Goal: Task Accomplishment & Management: Use online tool/utility

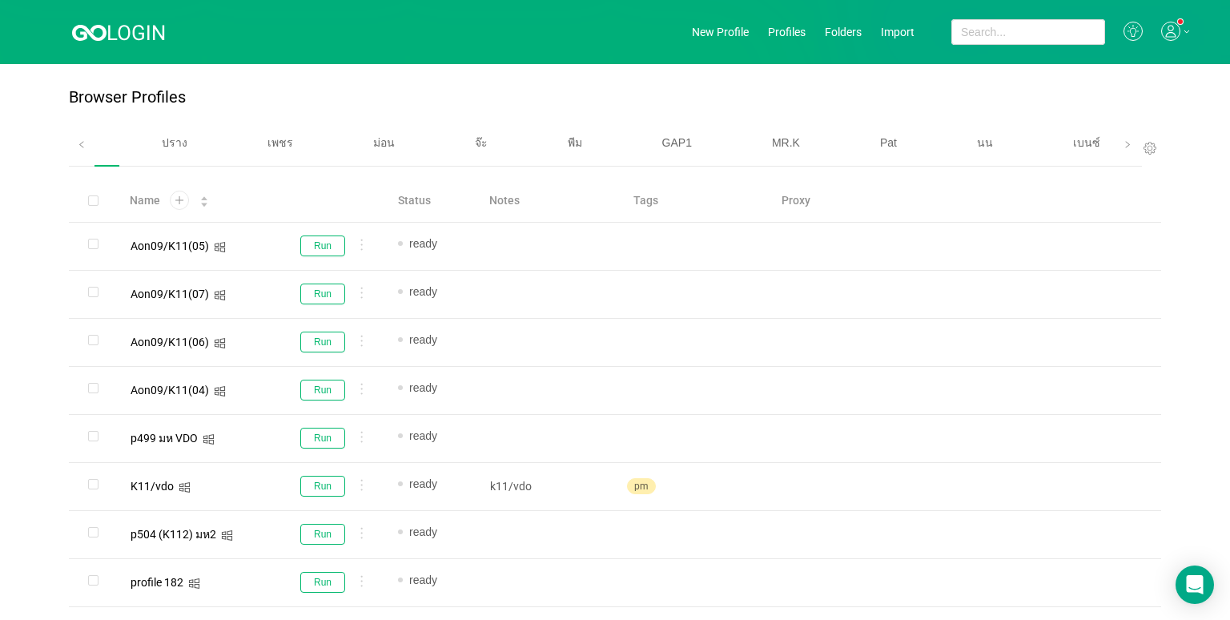
click at [1073, 141] on span "เบนซ์" at bounding box center [1086, 142] width 27 height 13
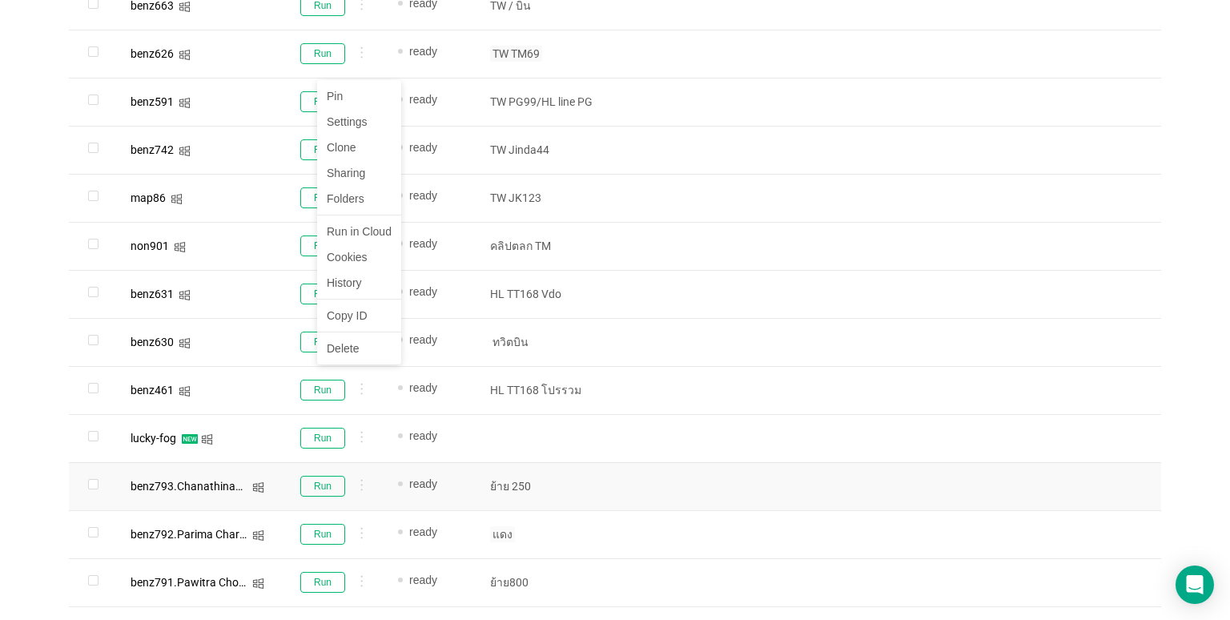
scroll to position [816, 0]
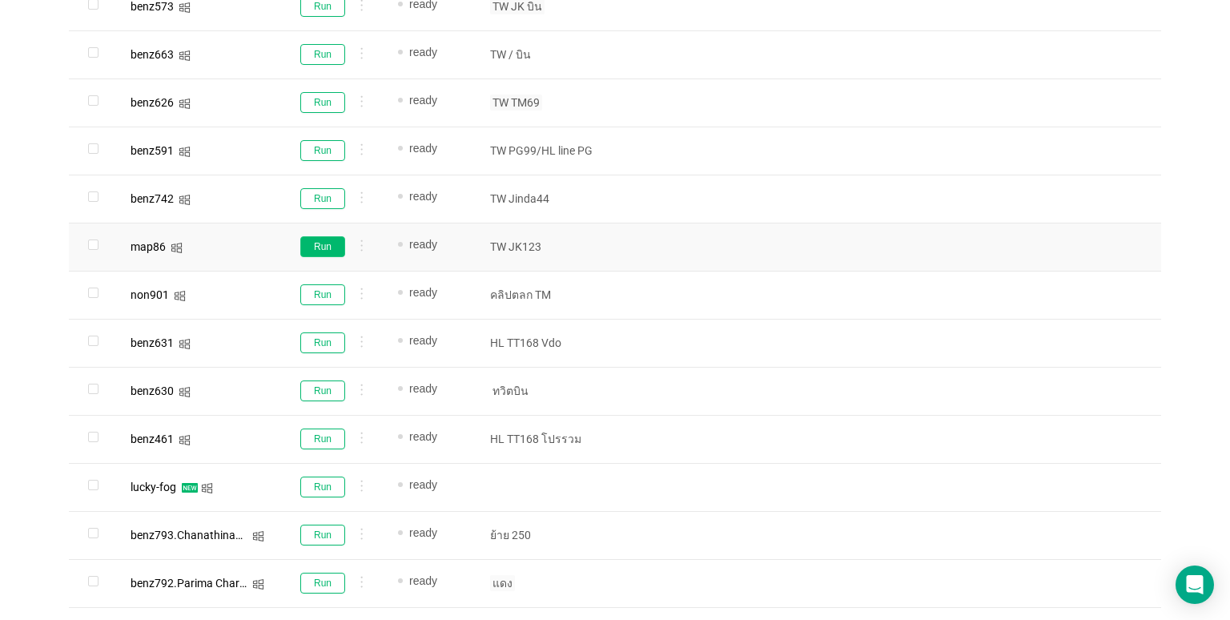
click at [324, 241] on button "Run" at bounding box center [322, 246] width 45 height 21
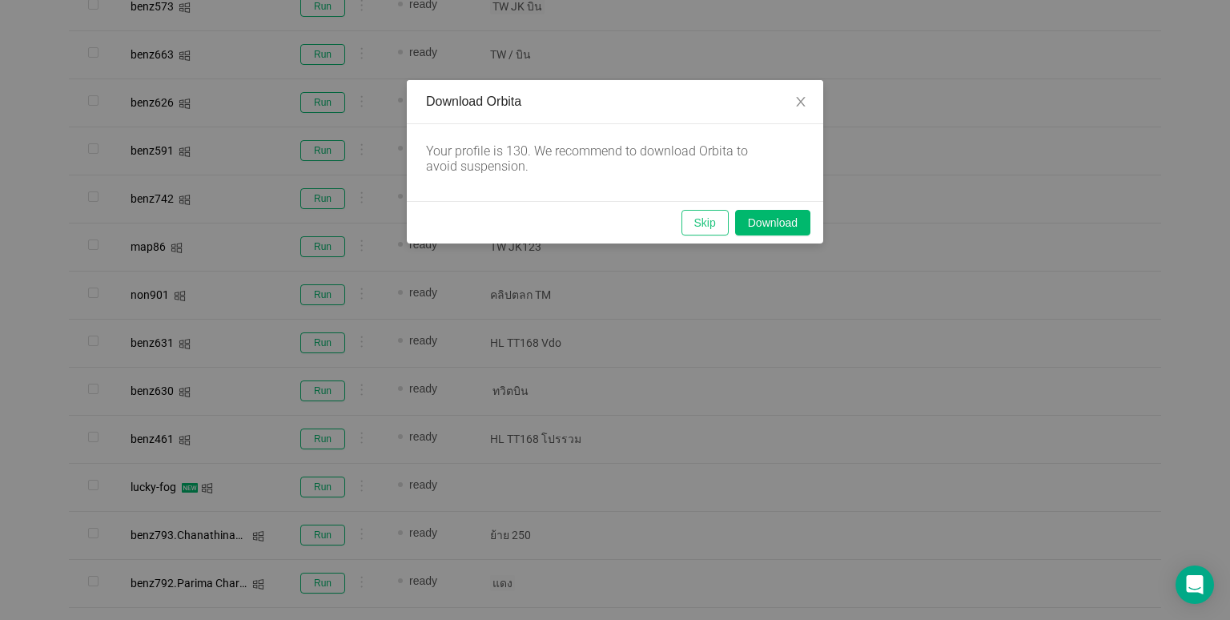
click at [701, 221] on button "Skip" at bounding box center [704, 223] width 47 height 26
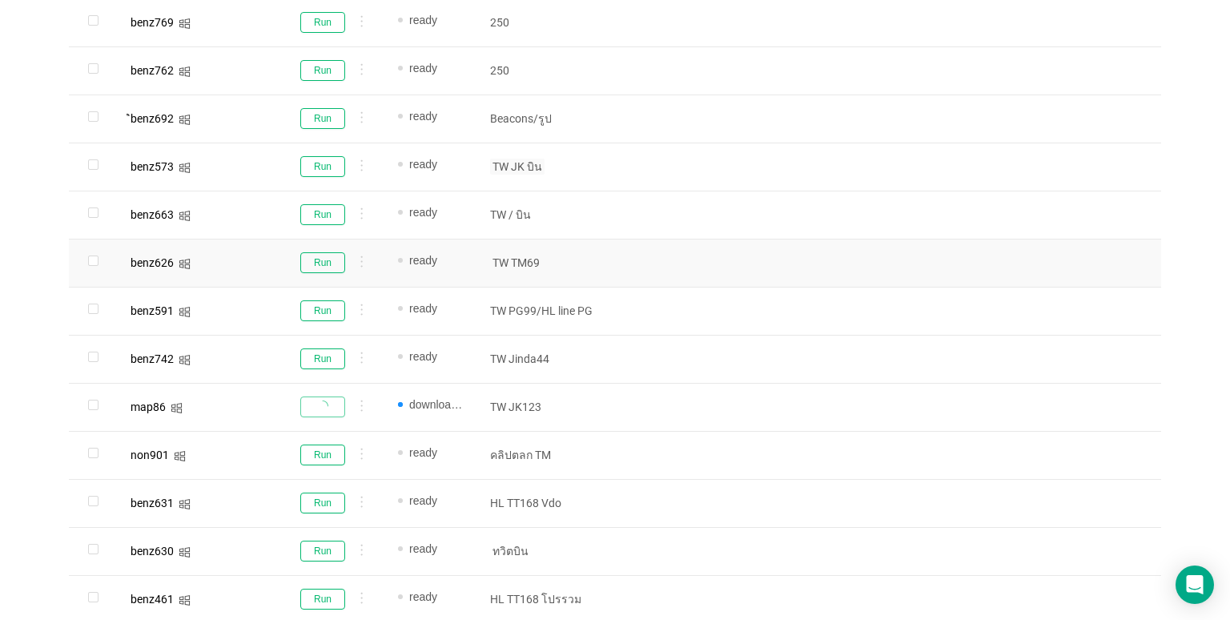
scroll to position [976, 0]
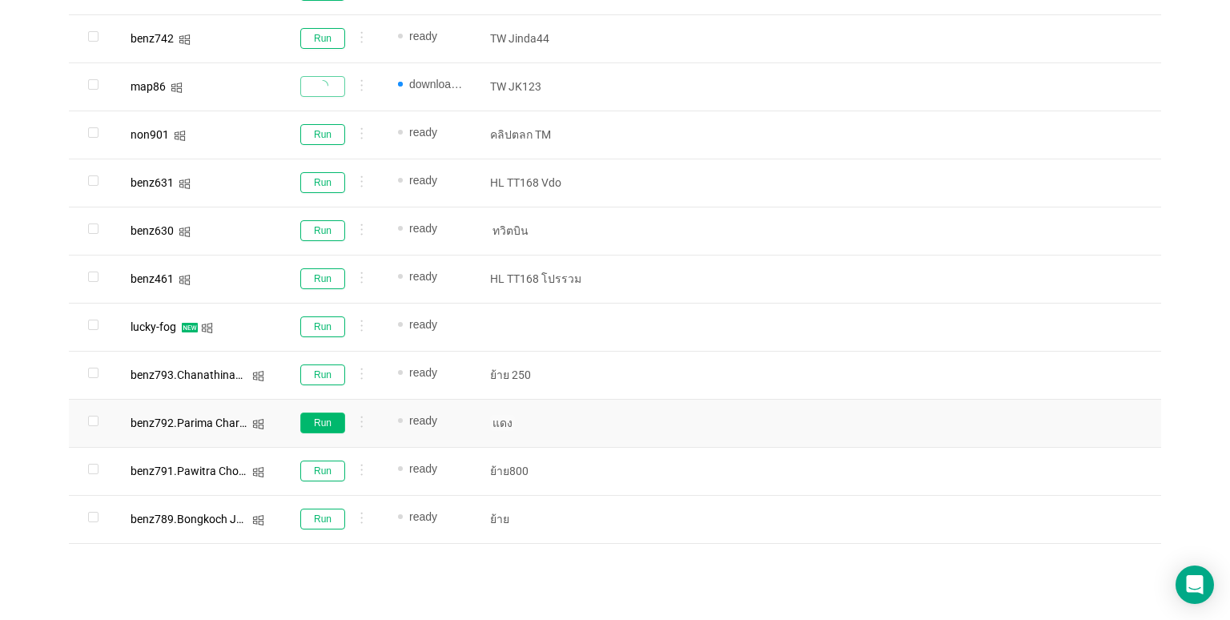
click at [340, 418] on button "Run" at bounding box center [322, 422] width 45 height 21
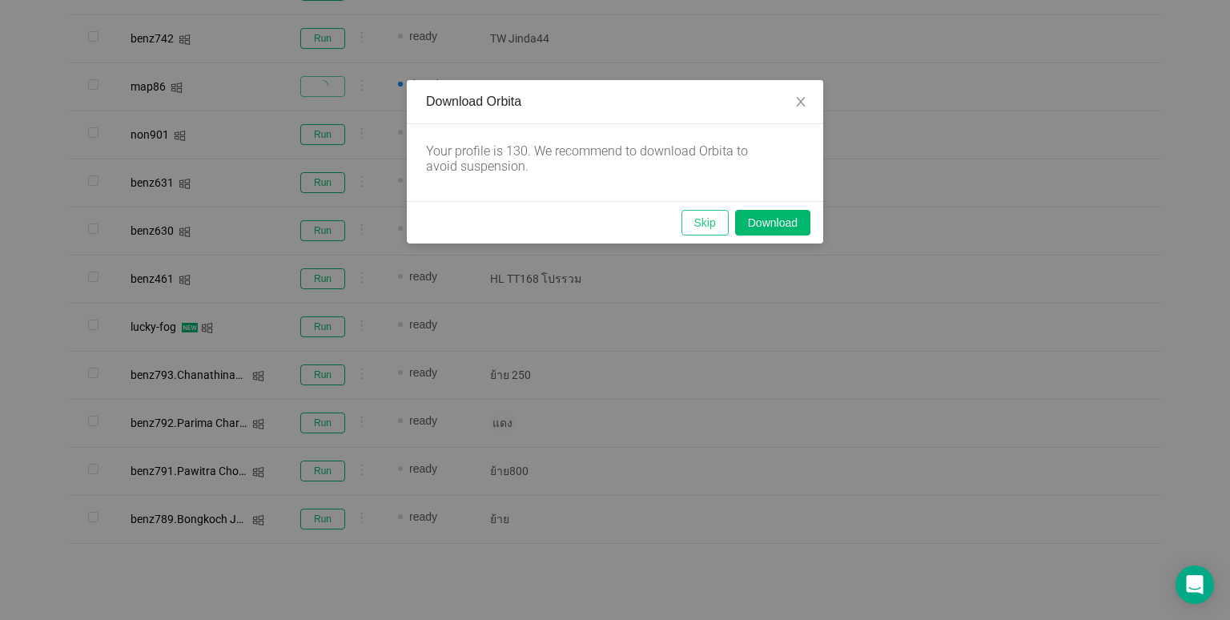
click at [697, 218] on button "Skip" at bounding box center [704, 223] width 47 height 26
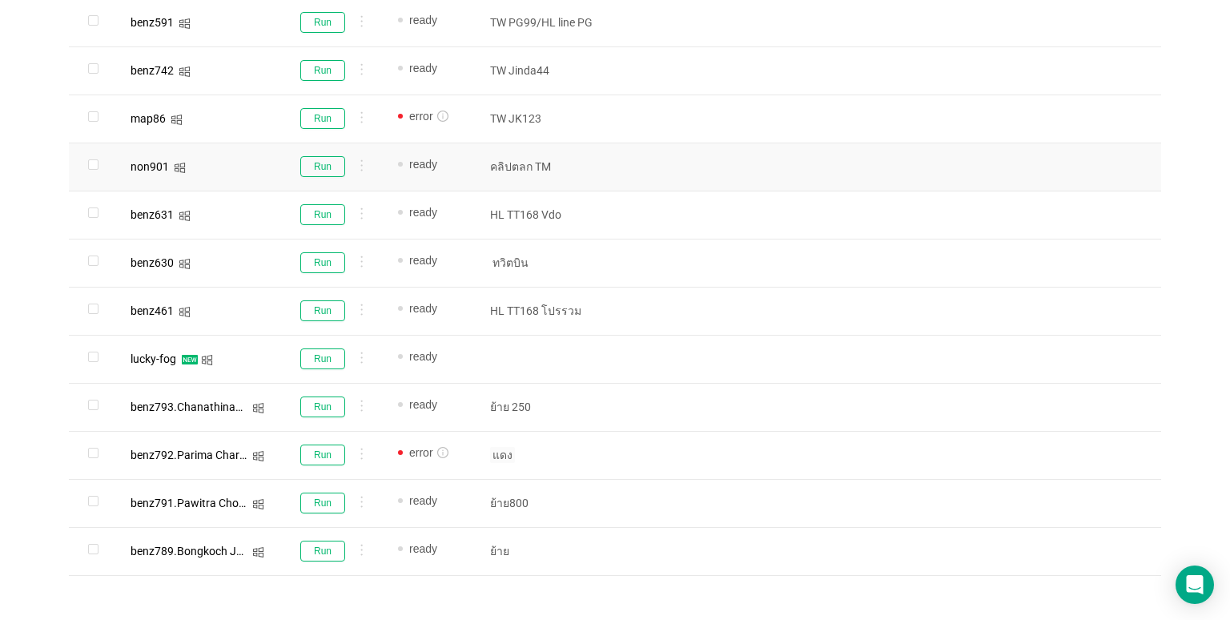
scroll to position [896, 0]
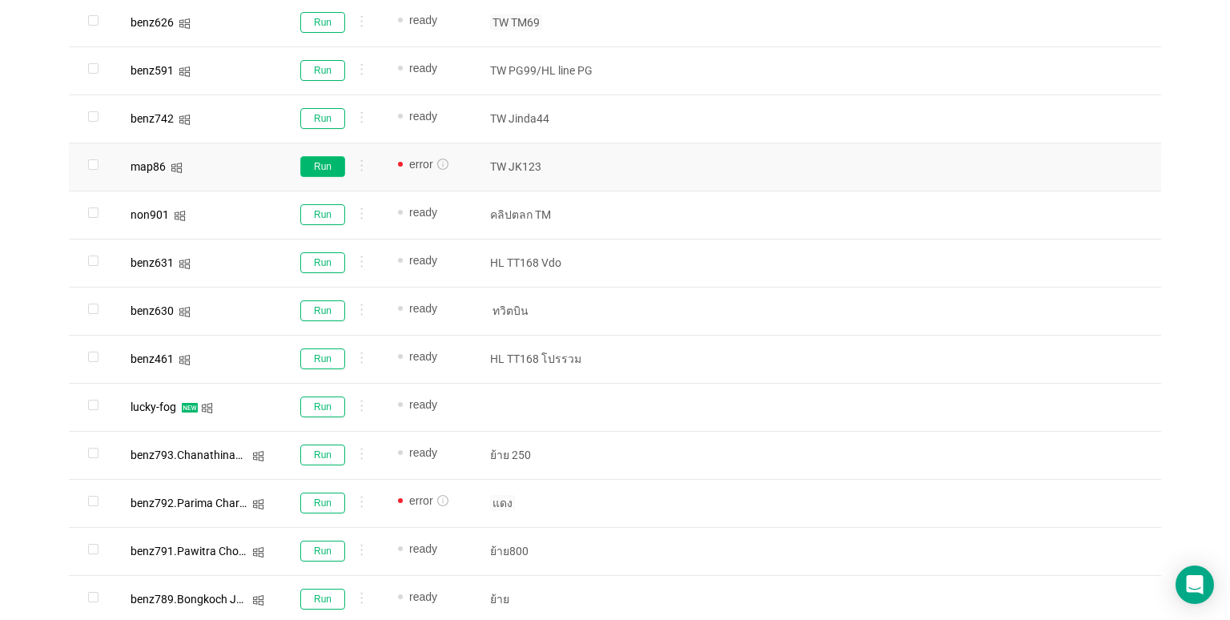
click at [306, 164] on button "Run" at bounding box center [322, 166] width 45 height 21
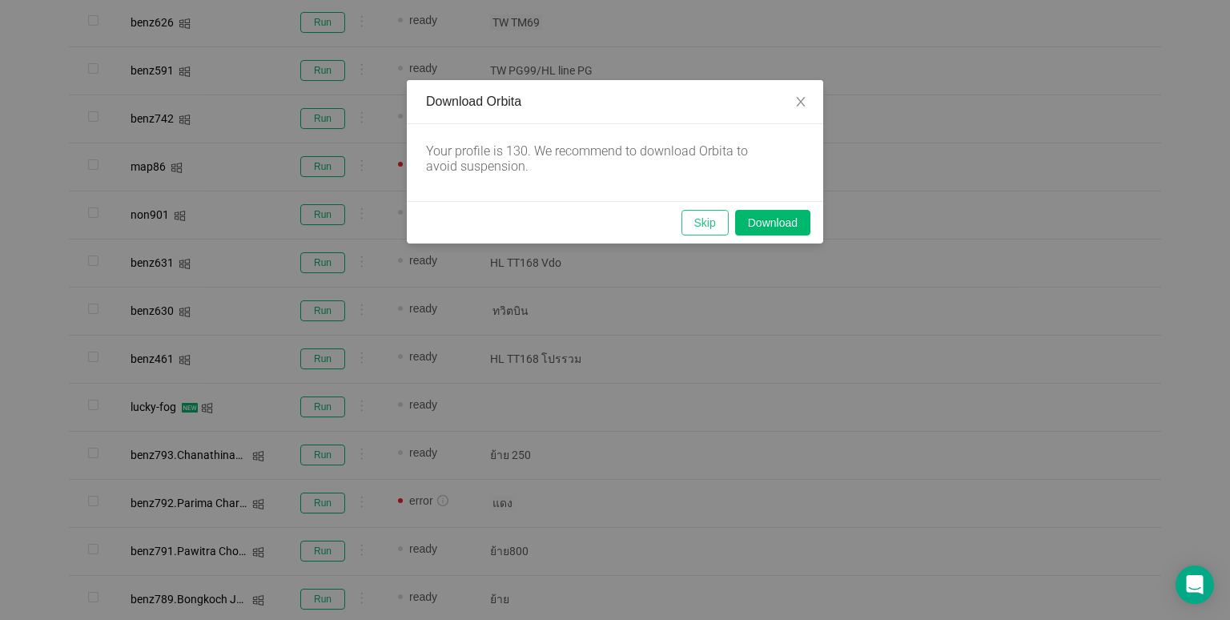
click at [698, 213] on button "Skip" at bounding box center [704, 223] width 47 height 26
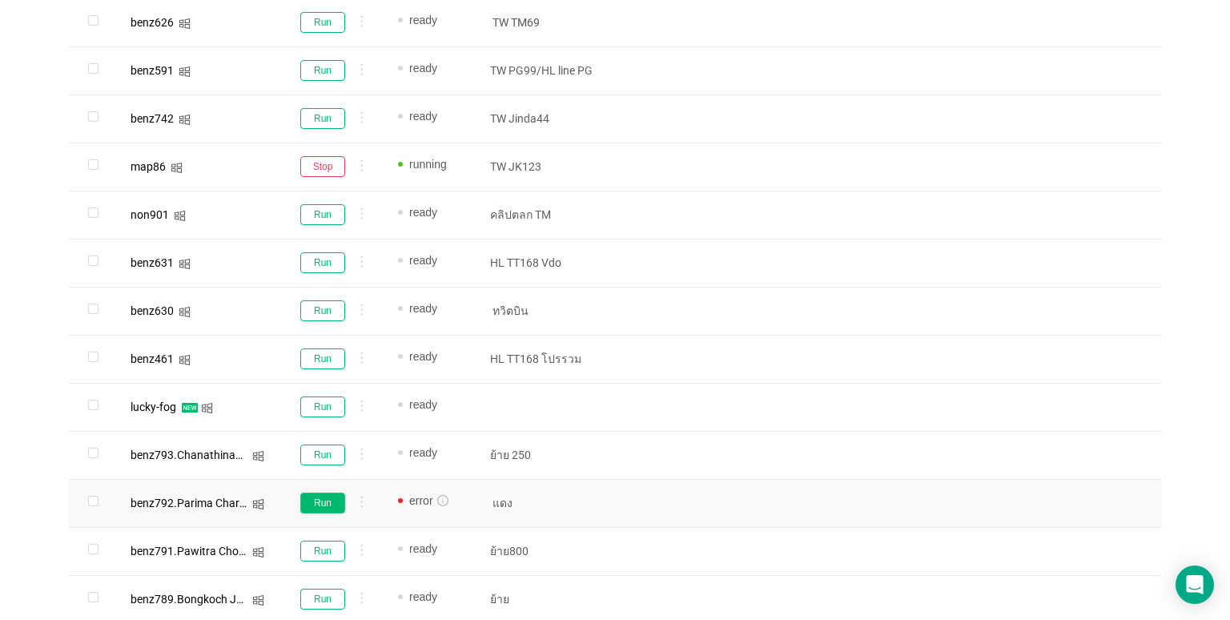
click at [324, 503] on button "Run" at bounding box center [322, 502] width 45 height 21
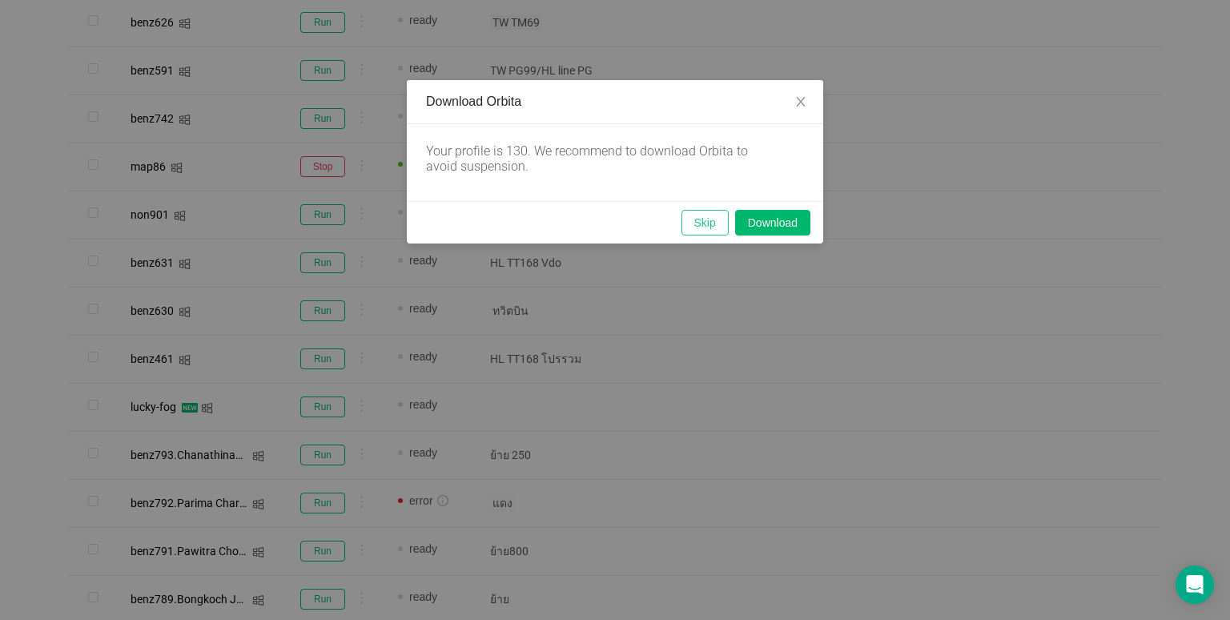
click at [709, 211] on button "Skip" at bounding box center [704, 223] width 47 height 26
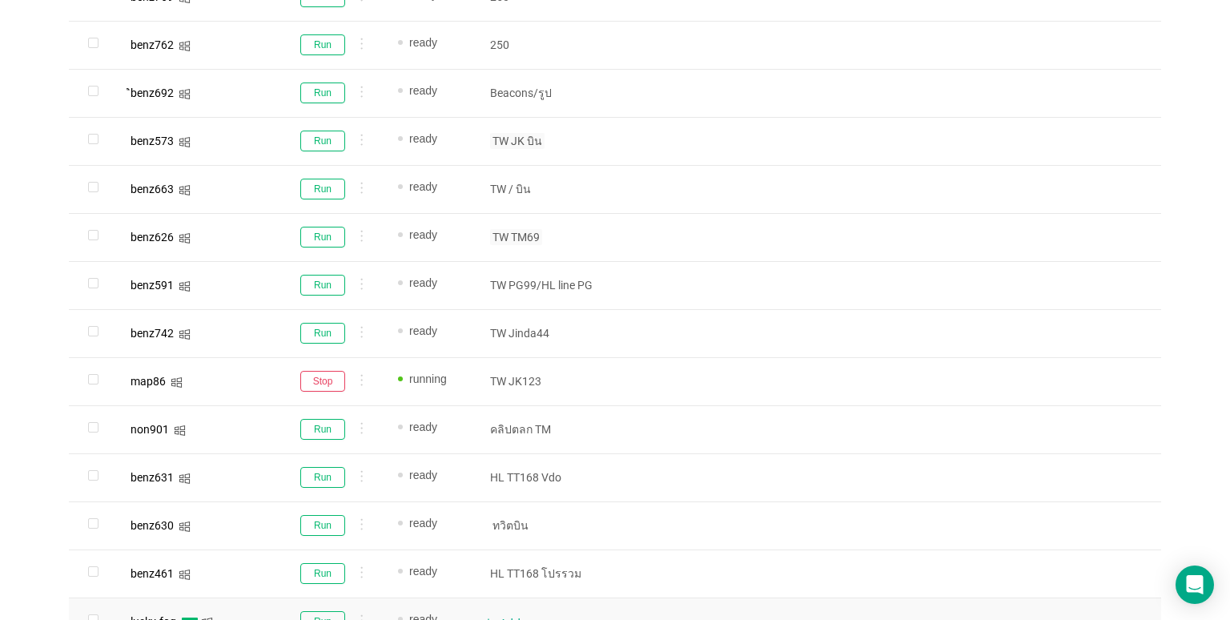
scroll to position [576, 0]
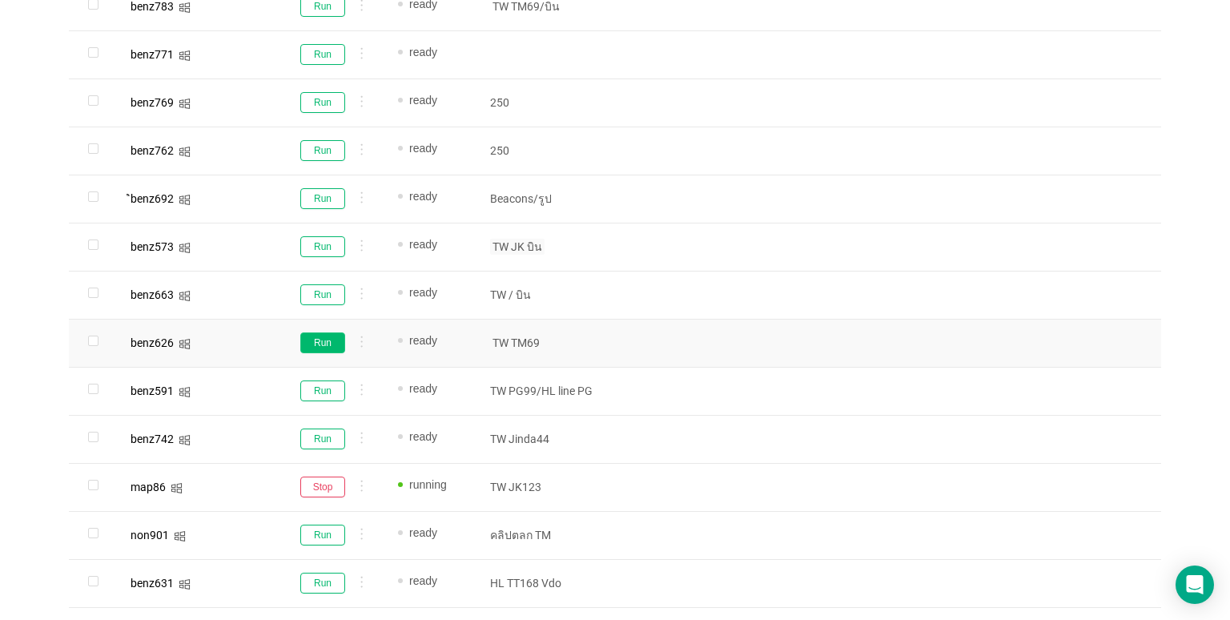
click at [323, 340] on button "Run" at bounding box center [322, 342] width 45 height 21
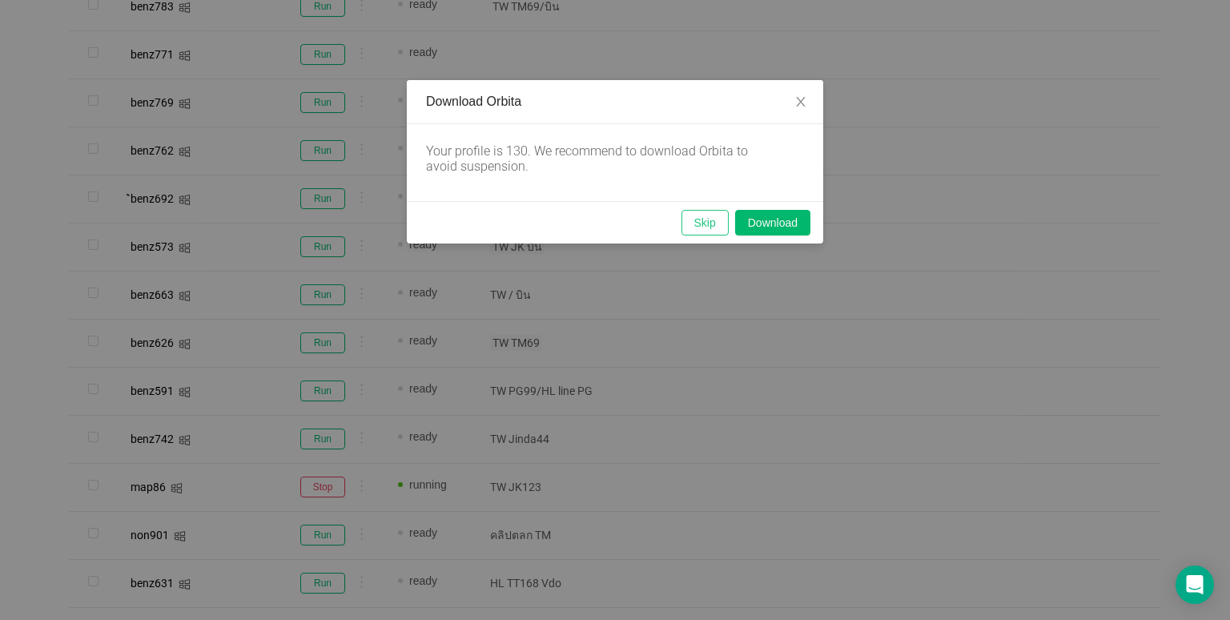
click at [692, 224] on button "Skip" at bounding box center [704, 223] width 47 height 26
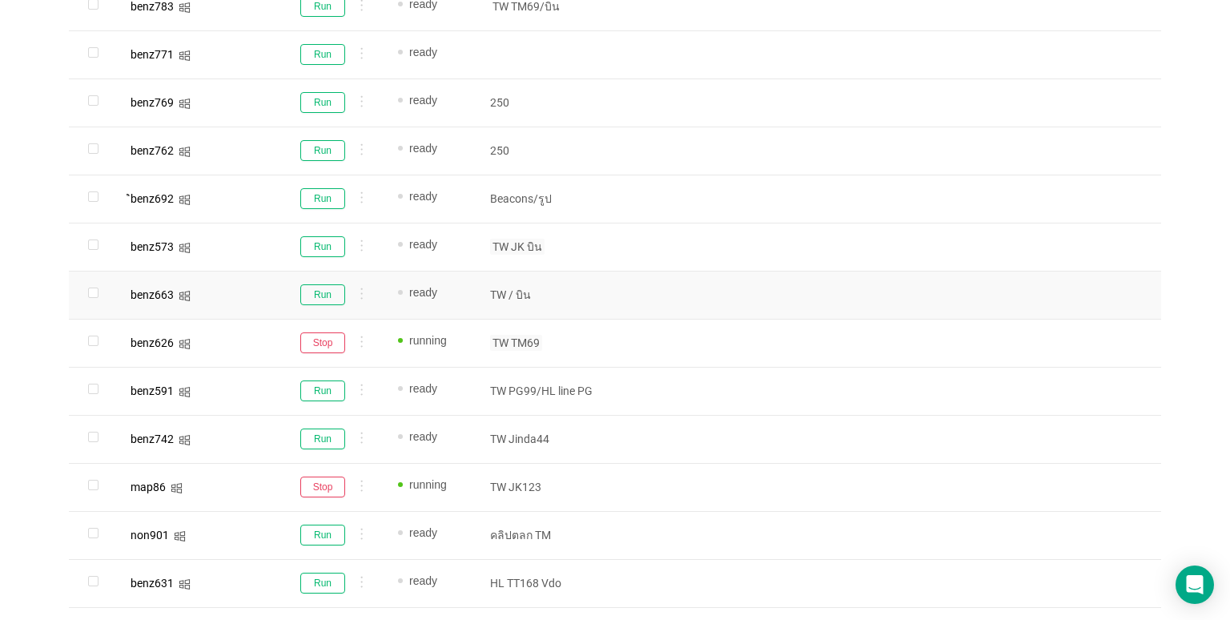
scroll to position [0, 0]
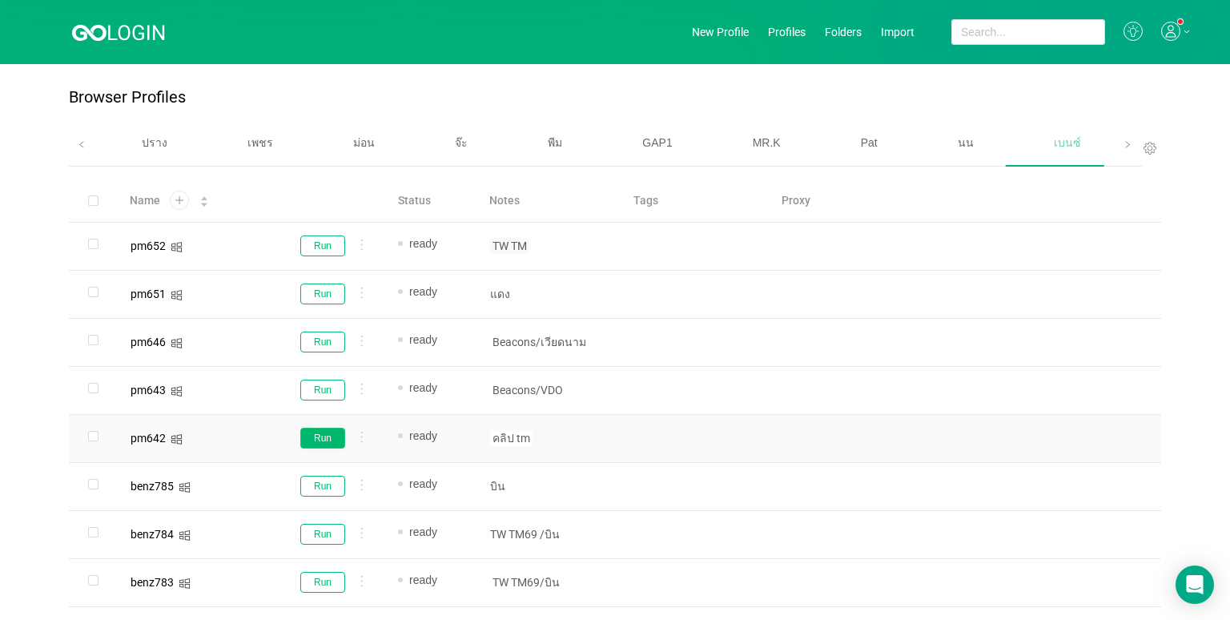
click at [326, 436] on button "Run" at bounding box center [322, 438] width 45 height 21
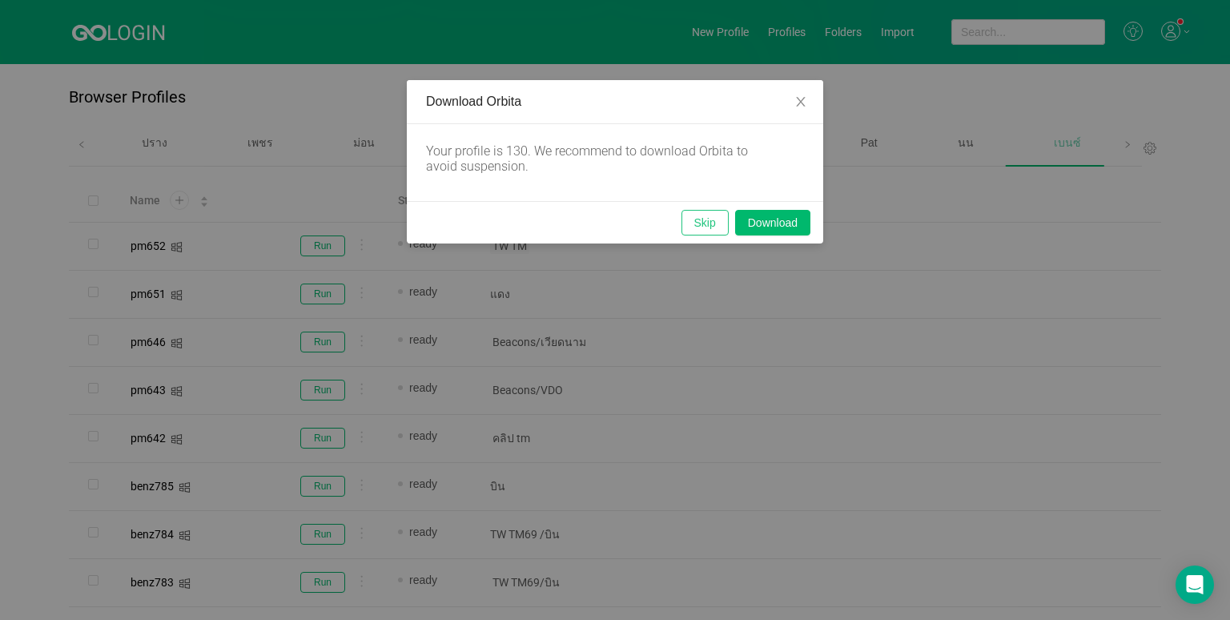
click at [709, 215] on button "Skip" at bounding box center [704, 223] width 47 height 26
